Goal: Check status: Check status

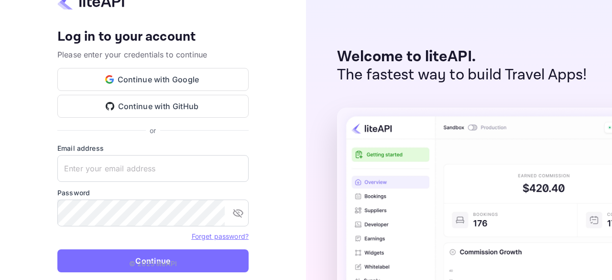
type input "zen.abddin@tbo.com"
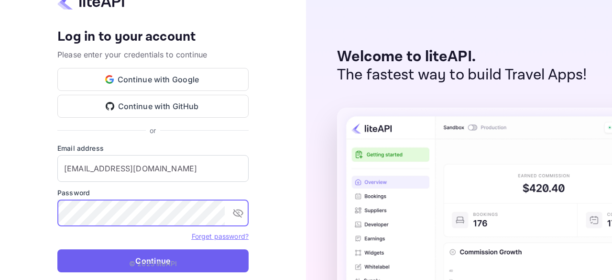
click at [183, 262] on button "Continue" at bounding box center [152, 260] width 191 height 23
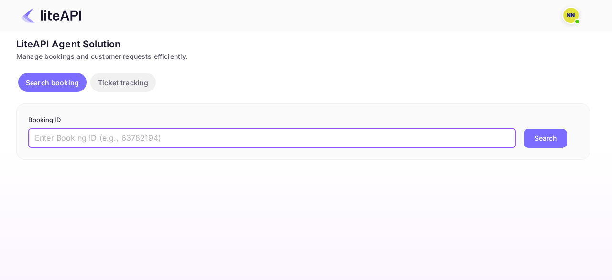
drag, startPoint x: 166, startPoint y: 133, endPoint x: 333, endPoint y: 135, distance: 166.8
click at [166, 133] on input "text" at bounding box center [271, 138] width 487 height 19
paste input "8994636"
type input "8994636"
click at [523, 129] on button "Search" at bounding box center [544, 138] width 43 height 19
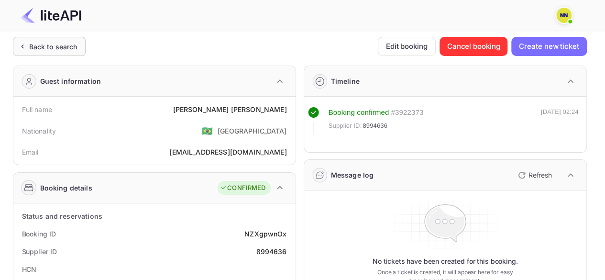
click at [54, 42] on div "Back to search" at bounding box center [53, 47] width 48 height 10
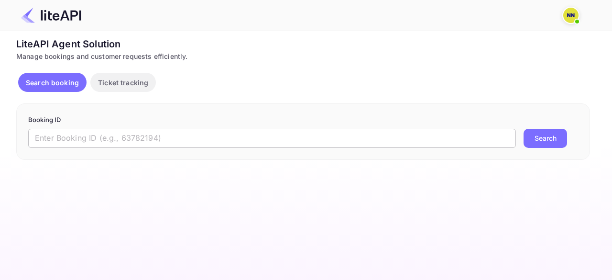
click at [68, 144] on input "text" at bounding box center [271, 138] width 487 height 19
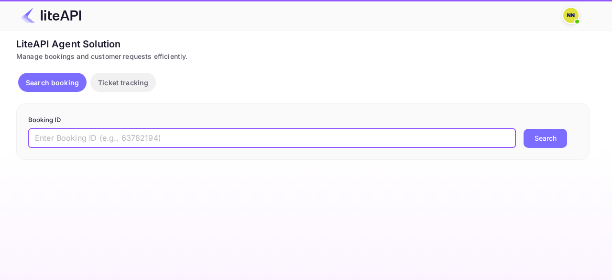
paste input "9046236"
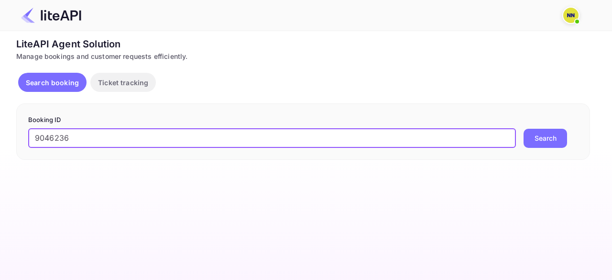
type input "9046236"
click at [523, 129] on button "Search" at bounding box center [544, 138] width 43 height 19
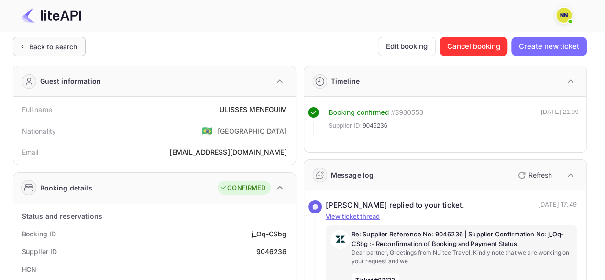
click at [68, 53] on div "Back to search" at bounding box center [49, 46] width 73 height 19
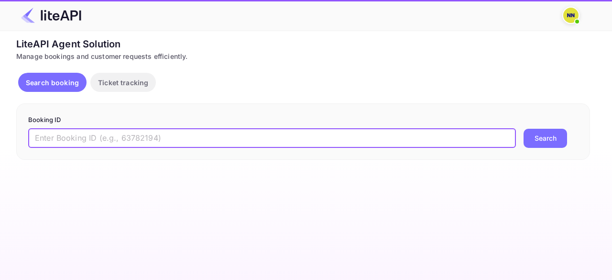
click at [110, 134] on input "text" at bounding box center [271, 138] width 487 height 19
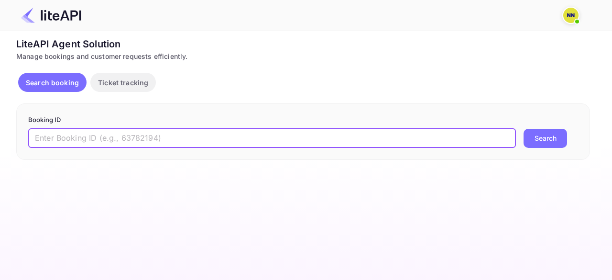
paste input "6727152"
type input "6727152"
click at [523, 129] on button "Search" at bounding box center [544, 138] width 43 height 19
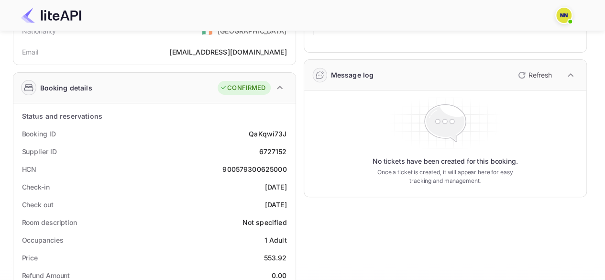
scroll to position [143, 0]
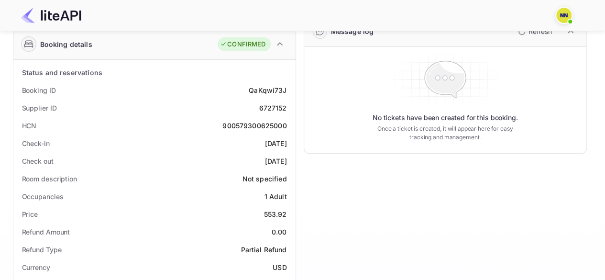
click at [251, 121] on div "900579300625000" at bounding box center [254, 125] width 64 height 10
copy div "900579300625000"
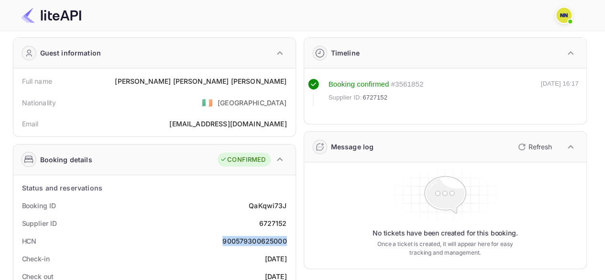
scroll to position [0, 0]
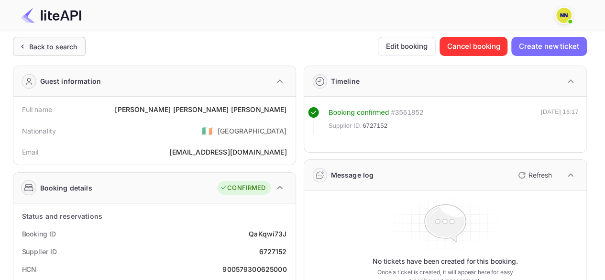
click at [52, 49] on div "Back to search" at bounding box center [53, 47] width 48 height 10
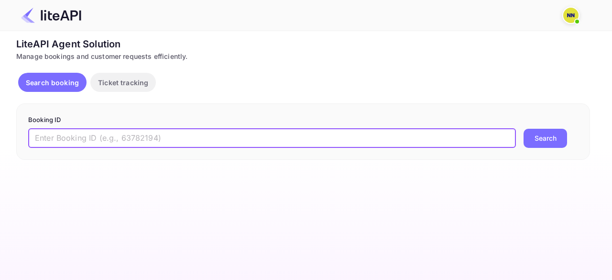
click at [127, 135] on input "text" at bounding box center [271, 138] width 487 height 19
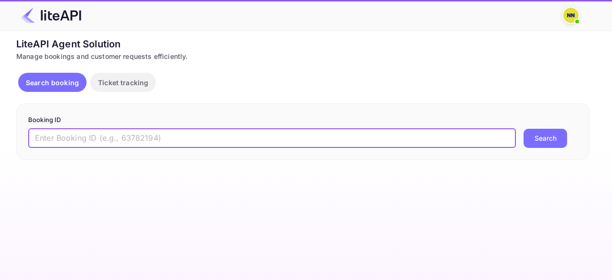
paste input "8743210"
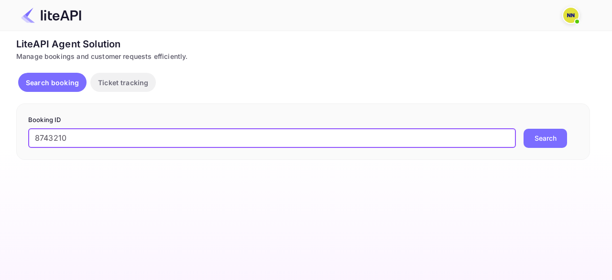
type input "8743210"
click at [523, 129] on button "Search" at bounding box center [544, 138] width 43 height 19
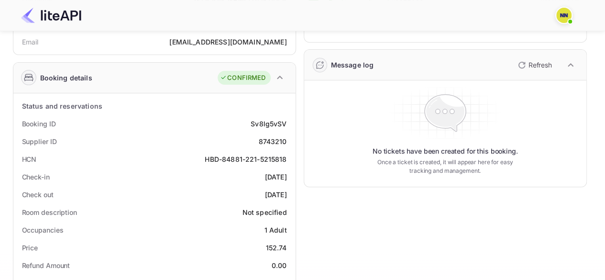
scroll to position [96, 0]
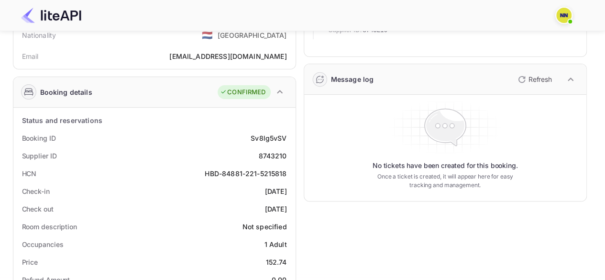
click at [242, 173] on div "HBD-84881-221-5215818" at bounding box center [246, 173] width 82 height 10
copy div "HBD-84881-221-5215818"
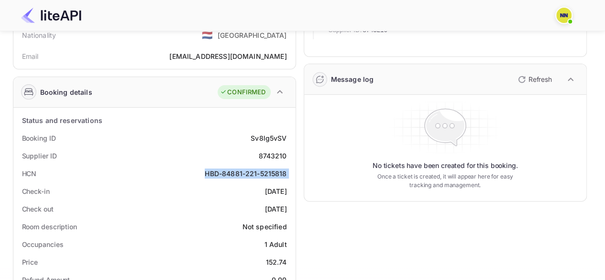
scroll to position [0, 0]
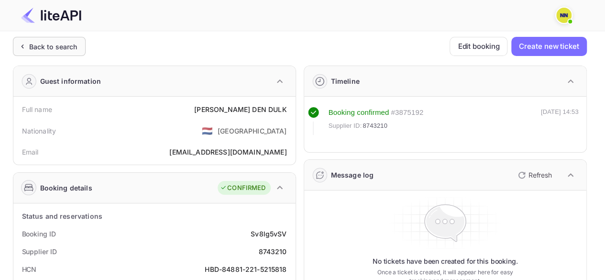
click at [55, 45] on div "Back to search" at bounding box center [53, 47] width 48 height 10
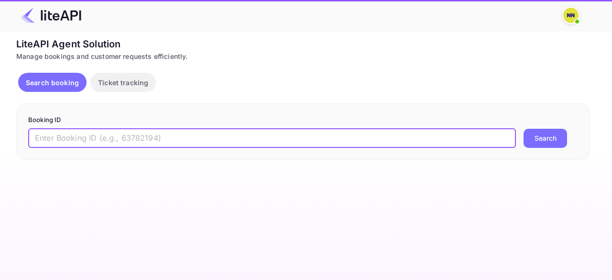
click at [109, 131] on input "text" at bounding box center [271, 138] width 487 height 19
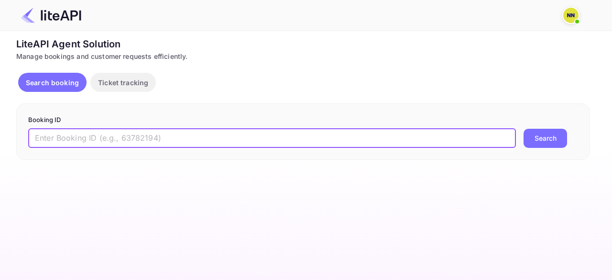
paste input "8293080"
type input "8293080"
click at [523, 129] on button "Search" at bounding box center [544, 138] width 43 height 19
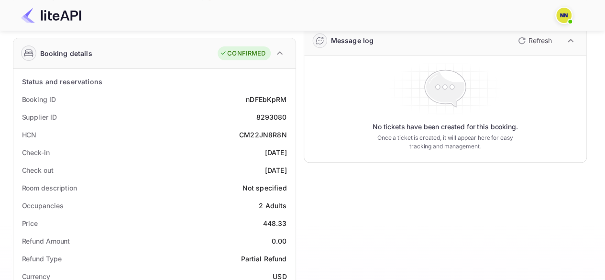
scroll to position [143, 0]
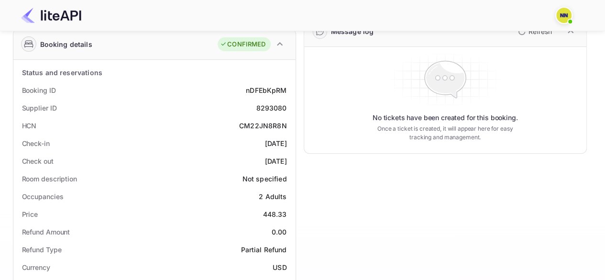
click at [263, 126] on div "CM22JN8R8N" at bounding box center [263, 125] width 48 height 10
copy div "CM22JN8R8N"
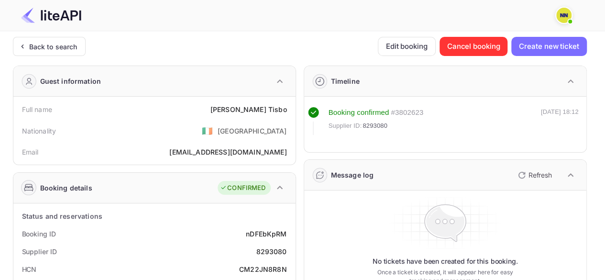
drag, startPoint x: 35, startPoint y: 48, endPoint x: 51, endPoint y: 61, distance: 20.4
click at [36, 49] on div "Back to search" at bounding box center [53, 47] width 48 height 10
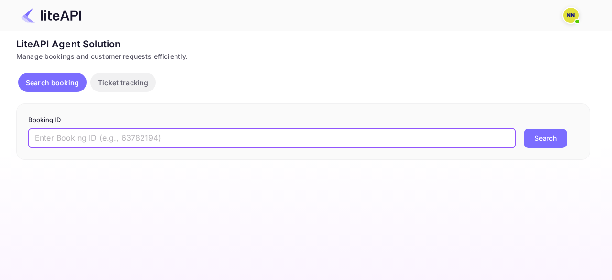
click at [97, 136] on input "text" at bounding box center [271, 138] width 487 height 19
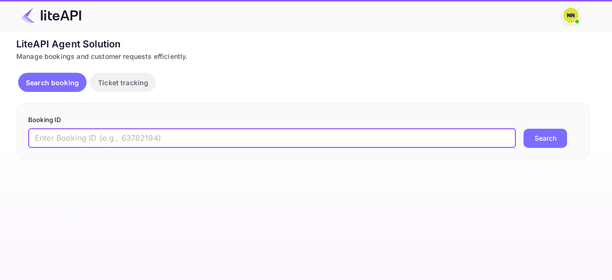
paste input "8727909"
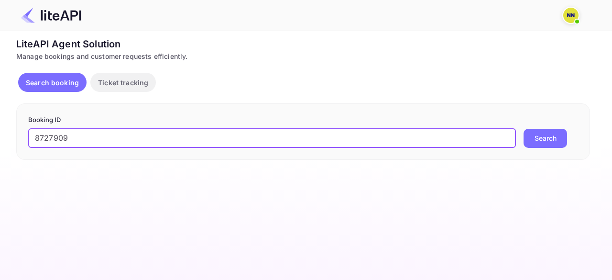
type input "8727909"
click at [523, 129] on button "Search" at bounding box center [544, 138] width 43 height 19
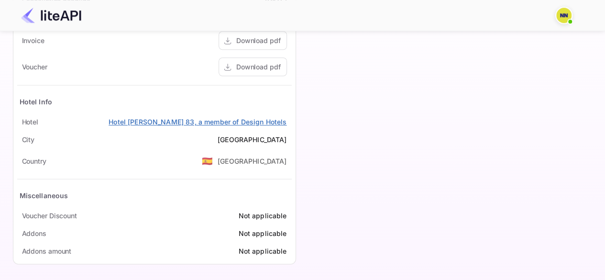
scroll to position [401, 0]
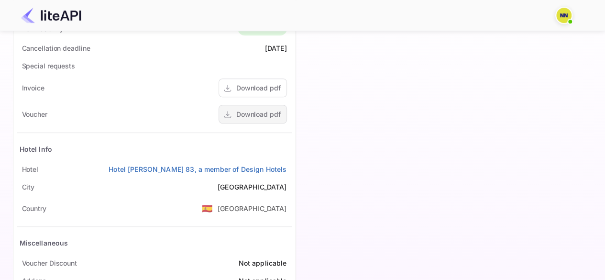
click at [262, 116] on div "Download pdf" at bounding box center [258, 114] width 44 height 10
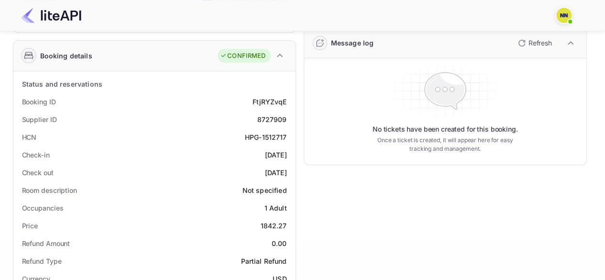
scroll to position [67, 0]
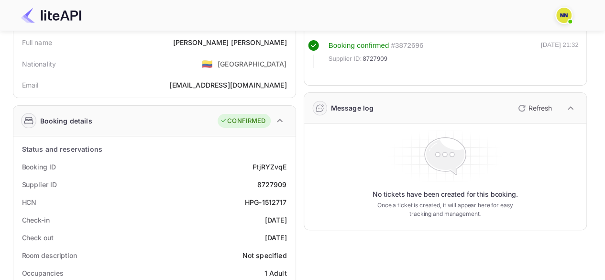
click at [267, 199] on div "HPG-1512717" at bounding box center [266, 202] width 42 height 10
click at [268, 199] on div "HPG-1512717" at bounding box center [266, 202] width 42 height 10
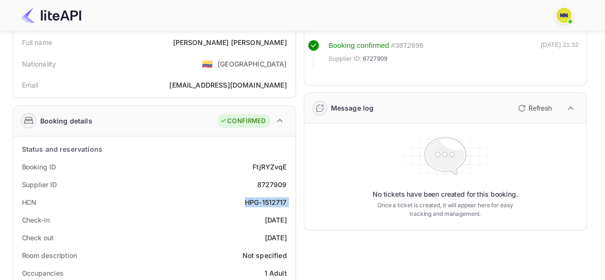
copy div "HPG-1512717"
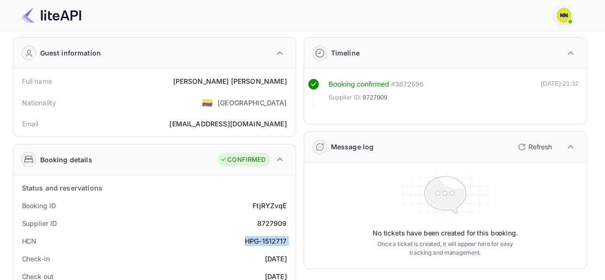
scroll to position [0, 0]
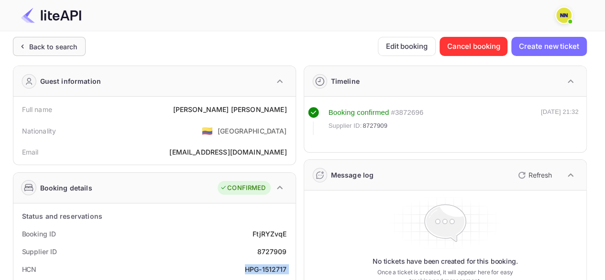
click at [36, 52] on div "Back to search" at bounding box center [49, 46] width 73 height 19
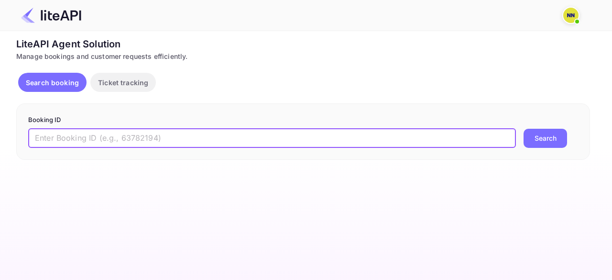
click at [120, 135] on input "text" at bounding box center [271, 138] width 487 height 19
paste input "8702480"
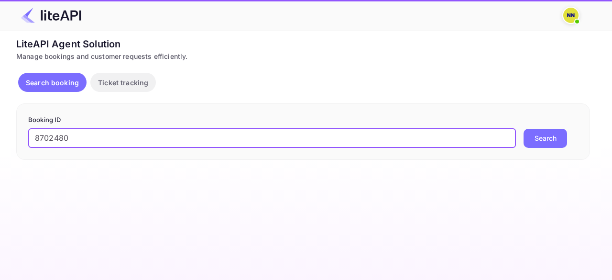
click at [523, 129] on button "Search" at bounding box center [544, 138] width 43 height 19
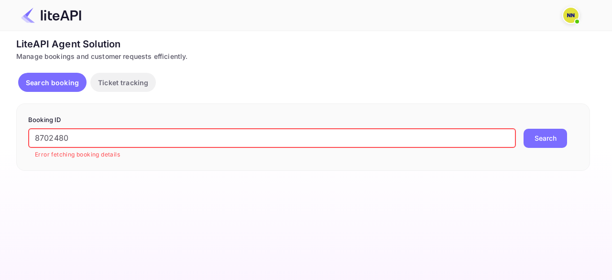
drag, startPoint x: 0, startPoint y: 140, endPoint x: 611, endPoint y: 128, distance: 611.3
click at [8, 134] on div "Unsaved Changes Ticket Affiliate URL [URL][DOMAIN_NAME] Business partner name N…" at bounding box center [300, 101] width 600 height 140
click at [523, 129] on button "Search" at bounding box center [544, 138] width 43 height 19
drag, startPoint x: 63, startPoint y: 143, endPoint x: 44, endPoint y: 131, distance: 22.1
click at [4, 138] on div "Unsaved Changes Ticket Affiliate URL [URL][DOMAIN_NAME] Business partner name N…" at bounding box center [300, 101] width 600 height 140
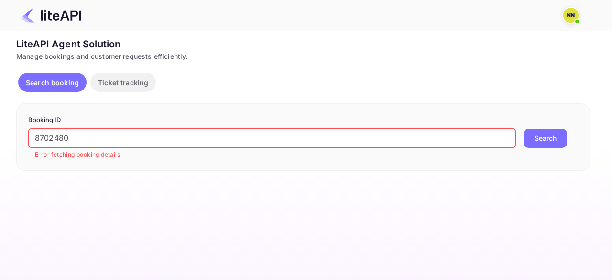
paste input "wYLIHEI8Z"
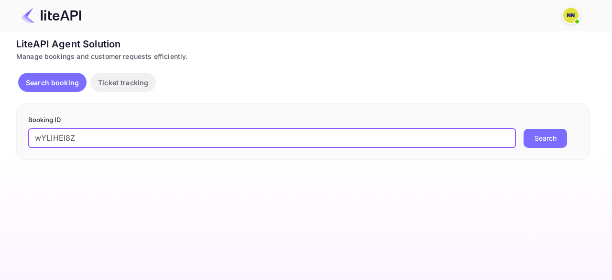
click at [523, 129] on button "Search" at bounding box center [544, 138] width 43 height 19
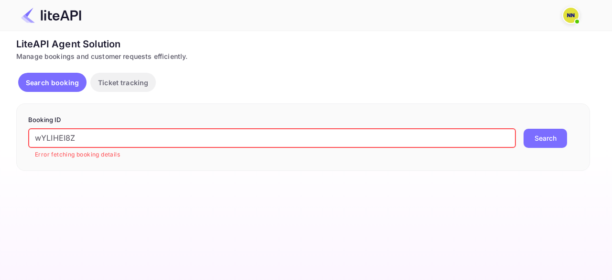
drag, startPoint x: 0, startPoint y: 113, endPoint x: 400, endPoint y: 113, distance: 399.5
click at [0, 111] on div "Unsaved Changes Ticket Affiliate URL [URL][DOMAIN_NAME] Business partner name N…" at bounding box center [300, 101] width 600 height 140
paste input "8954873"
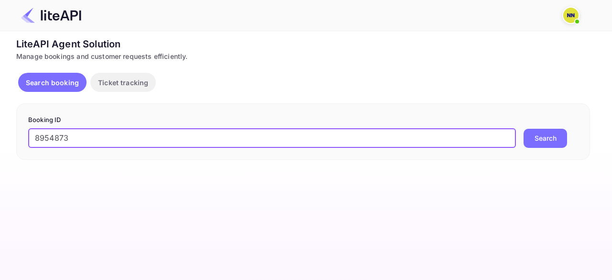
type input "8954873"
click at [523, 129] on button "Search" at bounding box center [544, 138] width 43 height 19
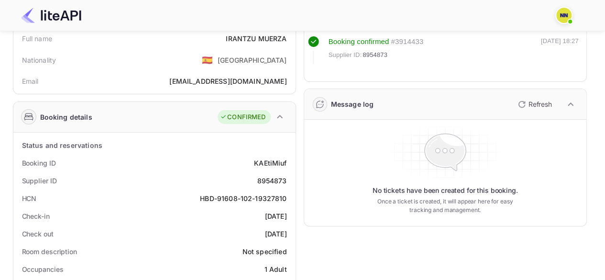
scroll to position [96, 0]
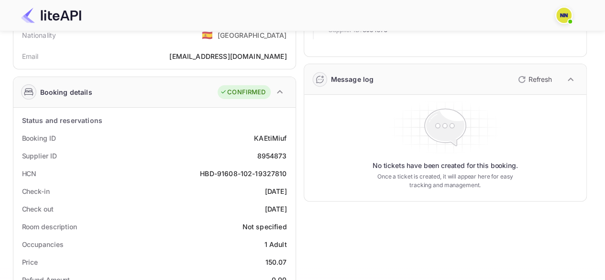
click at [250, 170] on div "HBD-91608-102-19327810" at bounding box center [243, 173] width 86 height 10
click at [250, 171] on div "HBD-91608-102-19327810" at bounding box center [243, 173] width 86 height 10
click at [249, 172] on div "HBD-91608-102-19327810" at bounding box center [243, 173] width 86 height 10
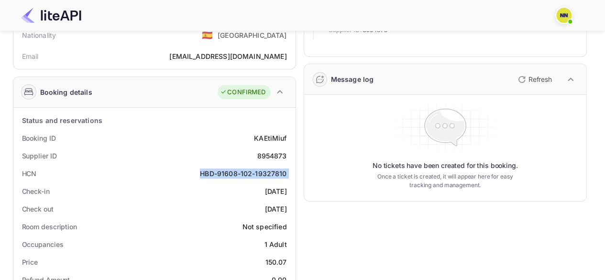
copy div "HBD-91608-102-19327810"
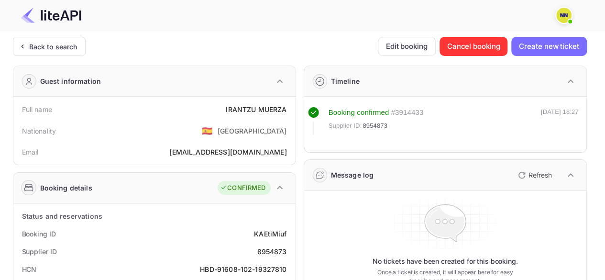
click at [73, 43] on div "Back to search" at bounding box center [53, 47] width 48 height 10
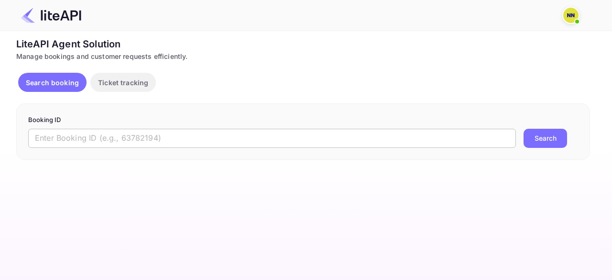
click at [95, 138] on input "text" at bounding box center [271, 138] width 487 height 19
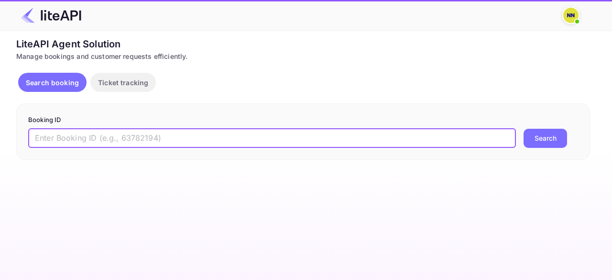
paste input "8703623"
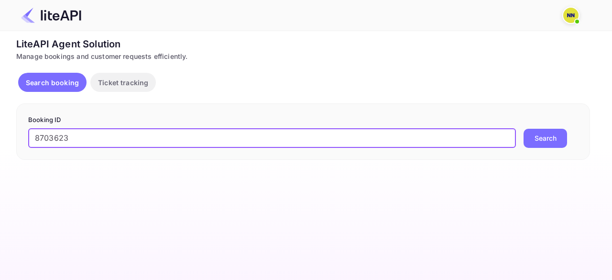
type input "8703623"
click at [523, 129] on button "Search" at bounding box center [544, 138] width 43 height 19
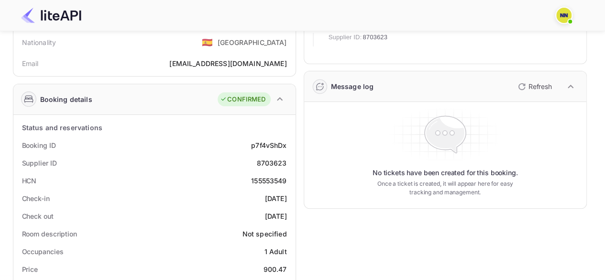
scroll to position [143, 0]
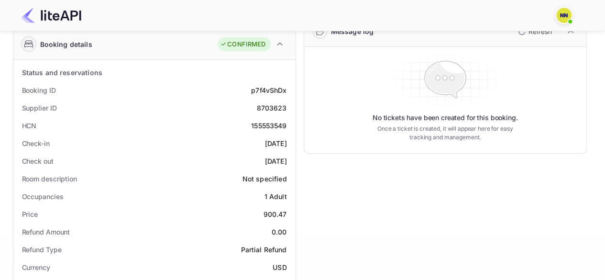
click at [267, 123] on div "155553549" at bounding box center [268, 125] width 35 height 10
copy div "155553549"
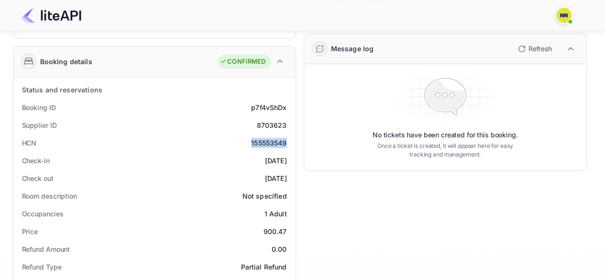
scroll to position [0, 0]
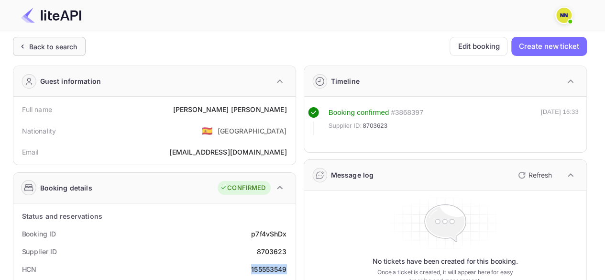
click at [50, 46] on div "Back to search" at bounding box center [53, 47] width 48 height 10
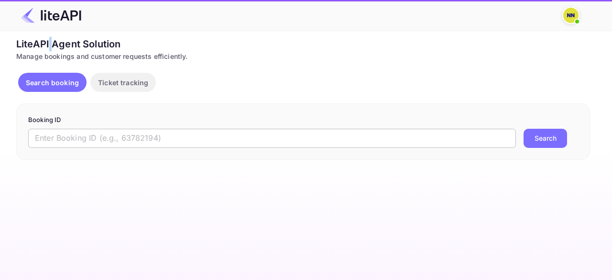
drag, startPoint x: 73, startPoint y: 145, endPoint x: 80, endPoint y: 140, distance: 9.0
click at [73, 144] on input "text" at bounding box center [271, 138] width 487 height 19
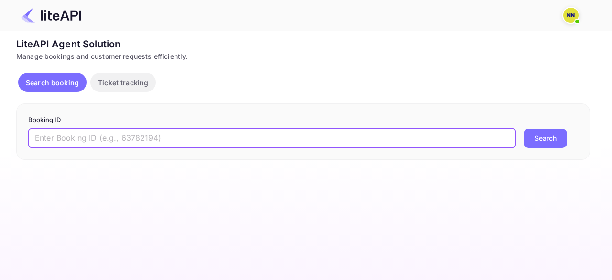
paste input "7372144"
type input "7372144"
click at [523, 129] on button "Search" at bounding box center [544, 138] width 43 height 19
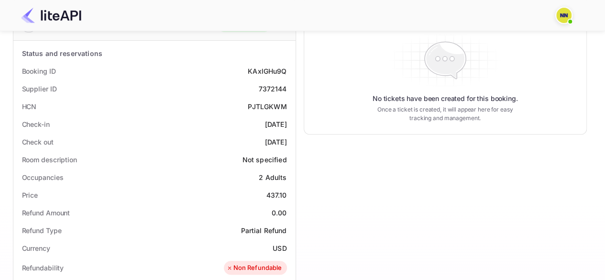
scroll to position [115, 0]
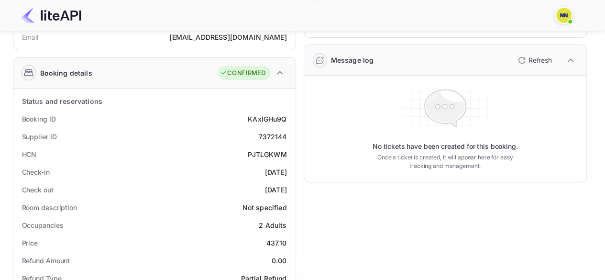
click at [259, 154] on div "PJTLGKWM" at bounding box center [267, 154] width 39 height 10
copy div "PJTLGKWM"
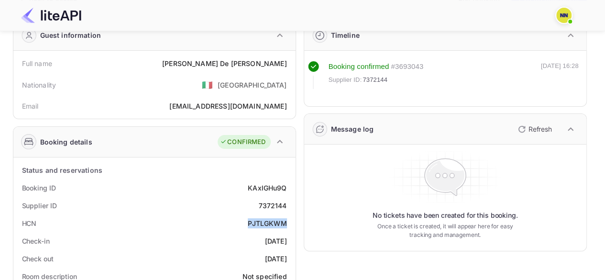
scroll to position [0, 0]
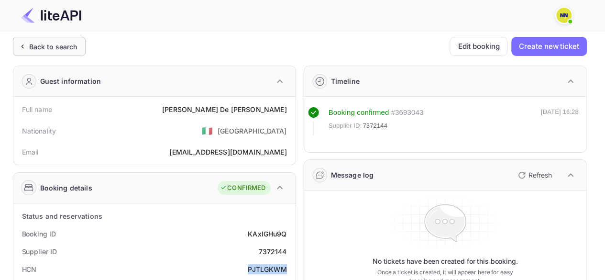
click at [72, 45] on div "Back to search" at bounding box center [53, 47] width 48 height 10
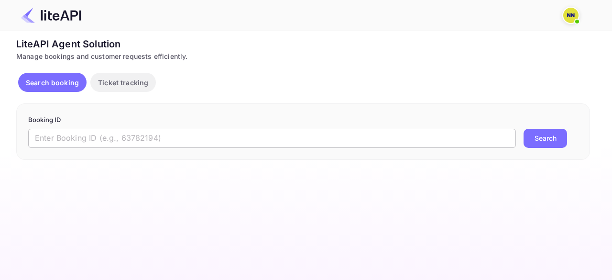
click at [119, 136] on input "text" at bounding box center [271, 138] width 487 height 19
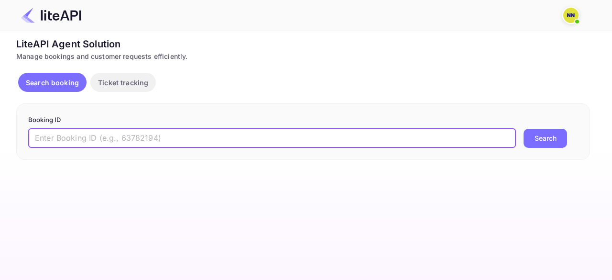
paste input "8702437"
type input "8702437"
click at [523, 129] on button "Search" at bounding box center [544, 138] width 43 height 19
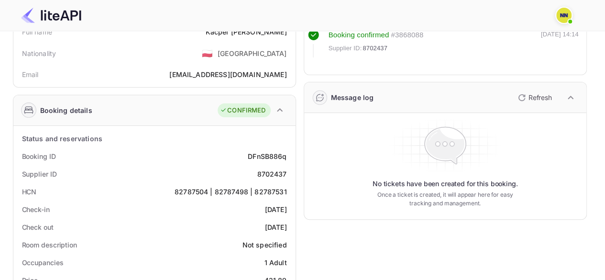
scroll to position [143, 0]
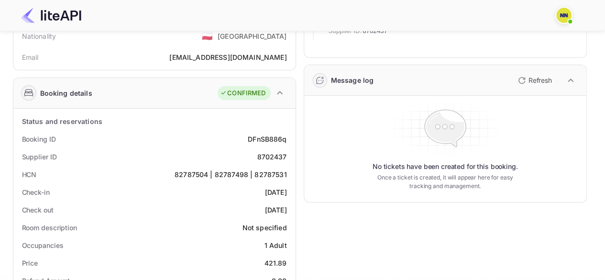
scroll to position [96, 0]
click at [199, 173] on div "82787504 | 82787498 | 82787531" at bounding box center [230, 173] width 112 height 10
click at [199, 172] on div "82787504 | 82787498 | 82787531" at bounding box center [230, 173] width 112 height 10
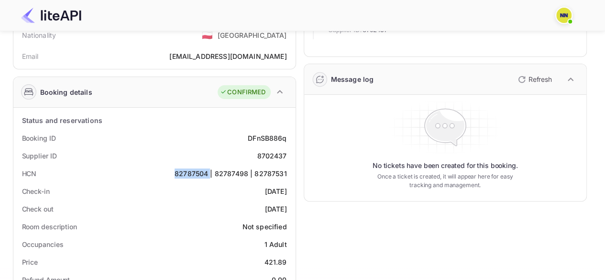
click at [199, 172] on div "82787504 | 82787498 | 82787531" at bounding box center [230, 173] width 112 height 10
click at [199, 171] on div "82787504 | 82787498 | 82787531" at bounding box center [230, 173] width 112 height 10
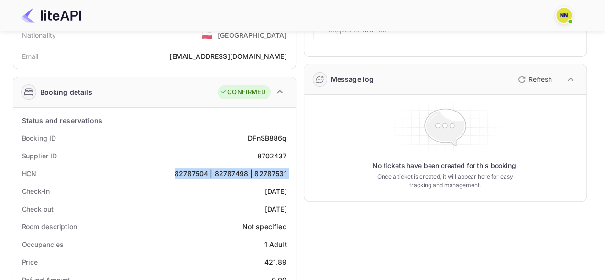
scroll to position [0, 0]
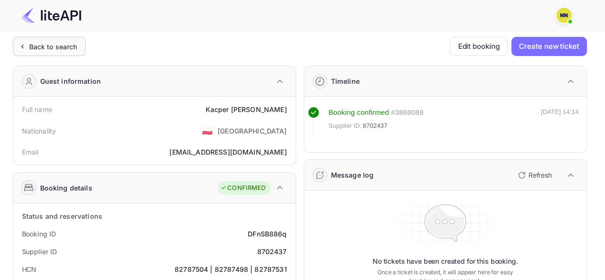
click at [64, 47] on div "Back to search" at bounding box center [53, 47] width 48 height 10
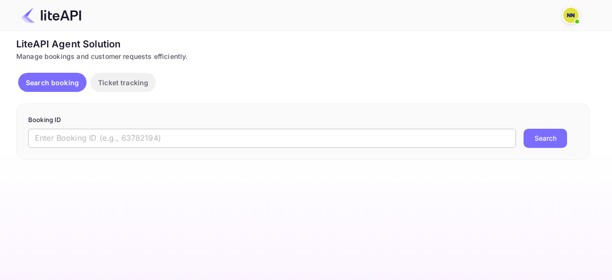
click at [76, 132] on input "text" at bounding box center [271, 138] width 487 height 19
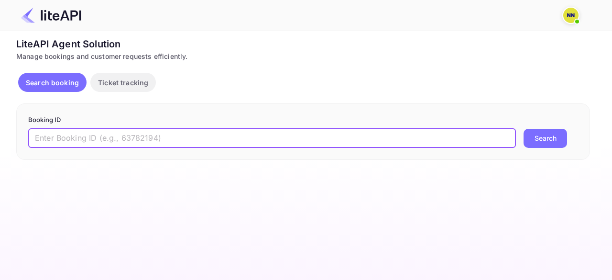
paste input "8842762"
type input "8842762"
click at [523, 129] on button "Search" at bounding box center [544, 138] width 43 height 19
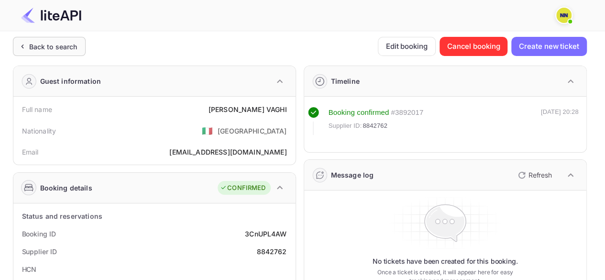
click at [74, 48] on div "Back to search" at bounding box center [53, 47] width 48 height 10
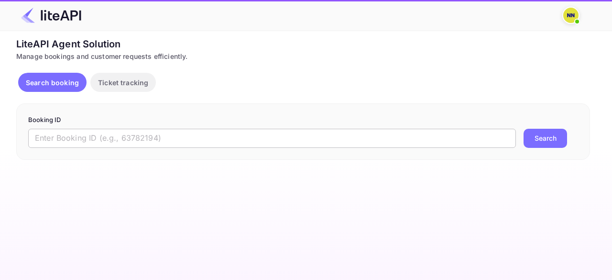
drag, startPoint x: 122, startPoint y: 132, endPoint x: 116, endPoint y: 140, distance: 10.2
click at [122, 132] on input "text" at bounding box center [271, 138] width 487 height 19
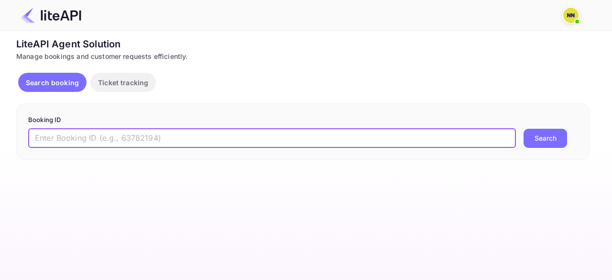
click at [116, 140] on input "text" at bounding box center [271, 138] width 487 height 19
paste input "6249094"
click at [523, 129] on button "Search" at bounding box center [544, 138] width 43 height 19
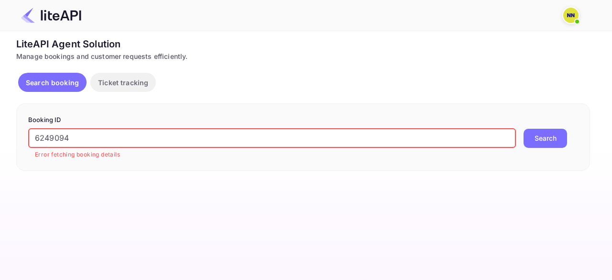
click at [0, 139] on div "Unsaved Changes Ticket Affiliate URL https://www.nuitee.com/ Business partner n…" at bounding box center [300, 101] width 600 height 140
paste input "TBOH1102250059267975"
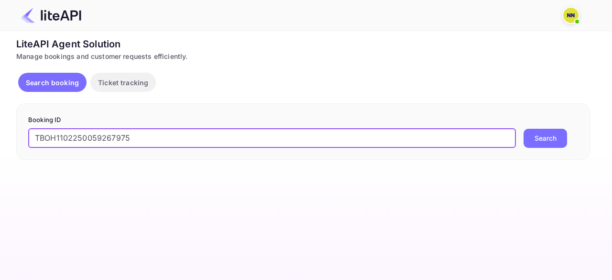
click at [523, 129] on button "Search" at bounding box center [544, 138] width 43 height 19
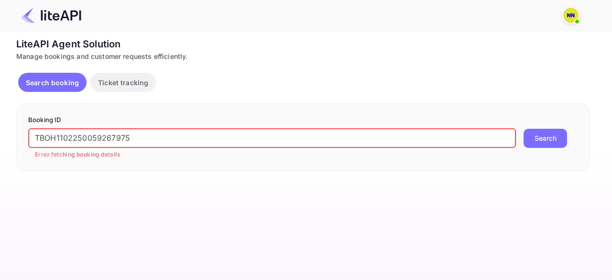
drag, startPoint x: 159, startPoint y: 135, endPoint x: 604, endPoint y: 135, distance: 444.9
click at [0, 138] on div "Unsaved Changes Ticket Affiliate URL https://www.nuitee.com/ Business partner n…" at bounding box center [300, 101] width 600 height 140
paste input "7372333"
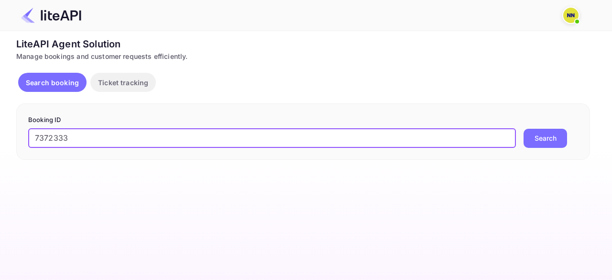
type input "7372333"
click at [523, 129] on button "Search" at bounding box center [544, 138] width 43 height 19
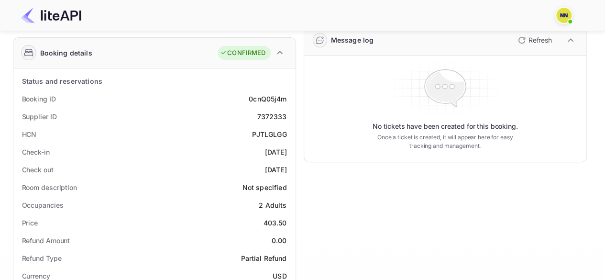
scroll to position [143, 0]
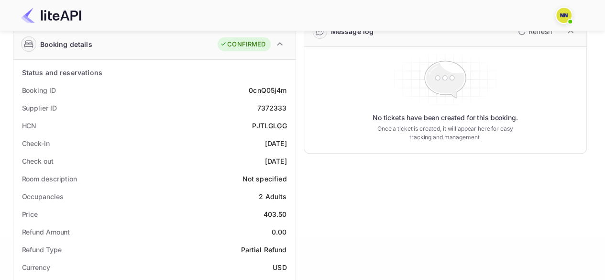
click at [264, 123] on div "PJTLGLGG" at bounding box center [269, 125] width 34 height 10
copy div "PJTLGLGG"
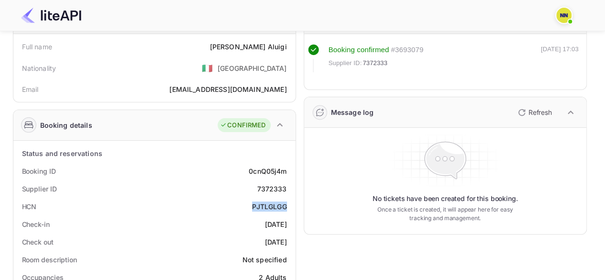
scroll to position [0, 0]
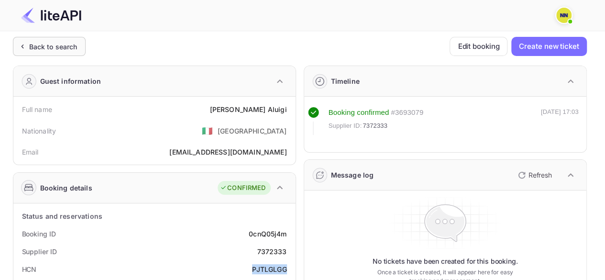
click at [49, 39] on div "Back to search" at bounding box center [49, 46] width 73 height 19
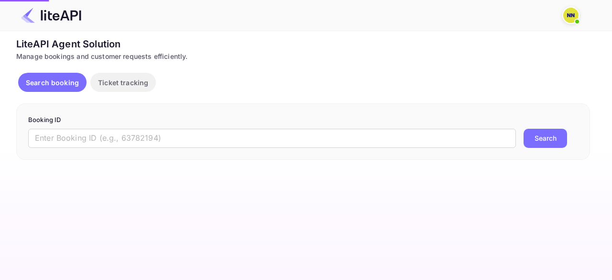
click at [49, 39] on div "LiteAPI Agent Solution" at bounding box center [302, 44] width 573 height 14
click at [116, 137] on input "text" at bounding box center [271, 138] width 487 height 19
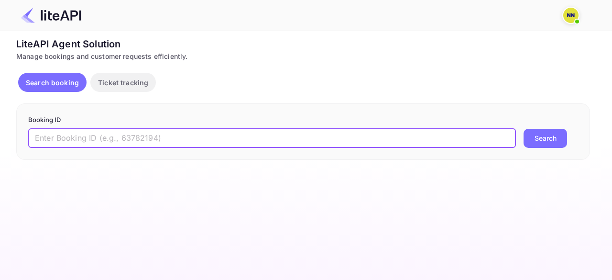
paste input "7372359"
type input "7372359"
click at [523, 129] on button "Search" at bounding box center [544, 138] width 43 height 19
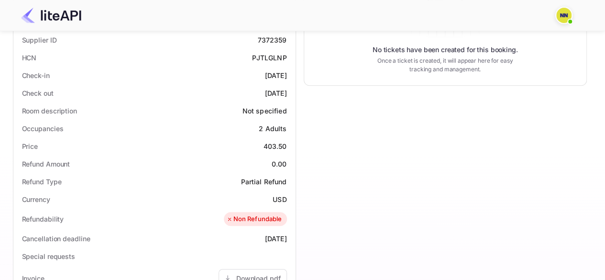
scroll to position [115, 0]
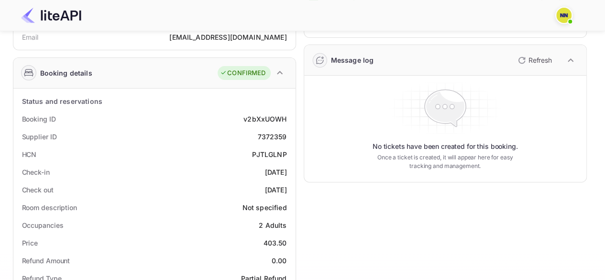
click at [273, 152] on div "PJTLGLNP" at bounding box center [269, 154] width 34 height 10
click at [274, 151] on div "PJTLGLNP" at bounding box center [269, 154] width 34 height 10
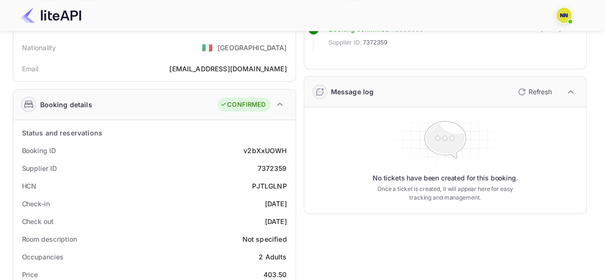
scroll to position [143, 0]
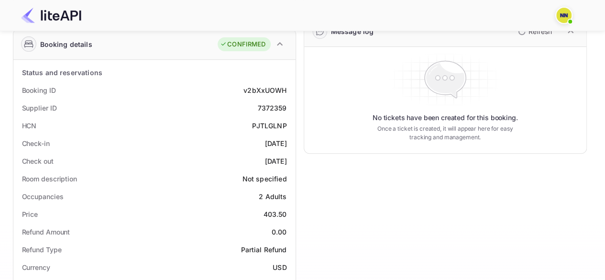
click at [269, 127] on div "PJTLGLNP" at bounding box center [269, 125] width 34 height 10
copy div "PJTLGLNP"
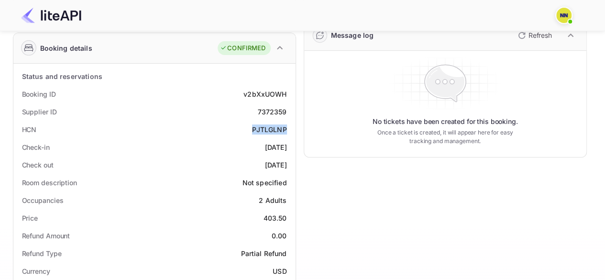
scroll to position [0, 0]
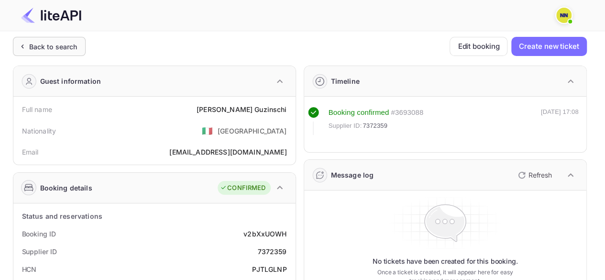
click at [51, 43] on div "Back to search" at bounding box center [53, 47] width 48 height 10
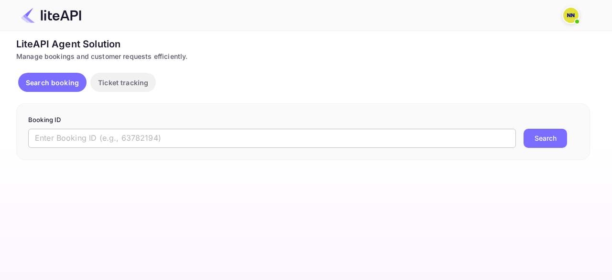
click at [88, 132] on input "text" at bounding box center [271, 138] width 487 height 19
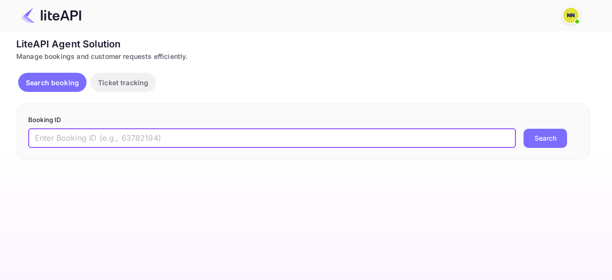
paste input "8727654"
type input "8727654"
click at [523, 129] on button "Search" at bounding box center [544, 138] width 43 height 19
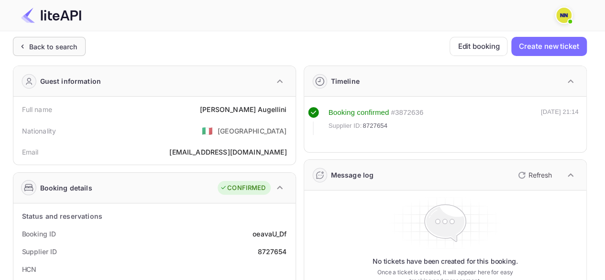
click at [63, 47] on div "Back to search" at bounding box center [53, 47] width 48 height 10
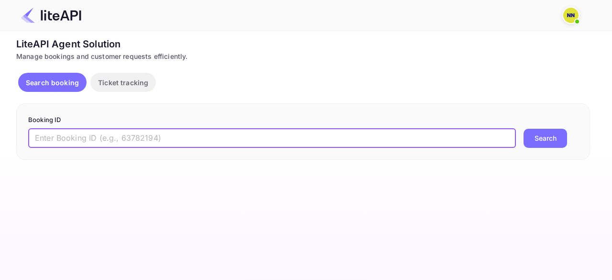
click at [70, 139] on input "text" at bounding box center [271, 138] width 487 height 19
paste input "7997893"
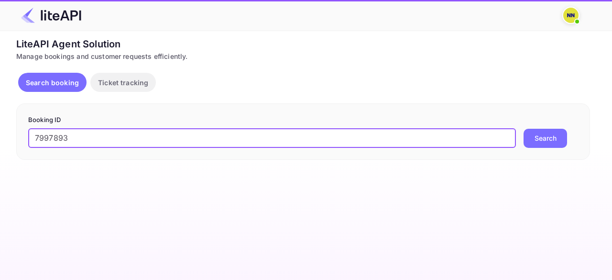
type input "7997893"
click at [523, 129] on button "Search" at bounding box center [544, 138] width 43 height 19
